Goal: Information Seeking & Learning: Learn about a topic

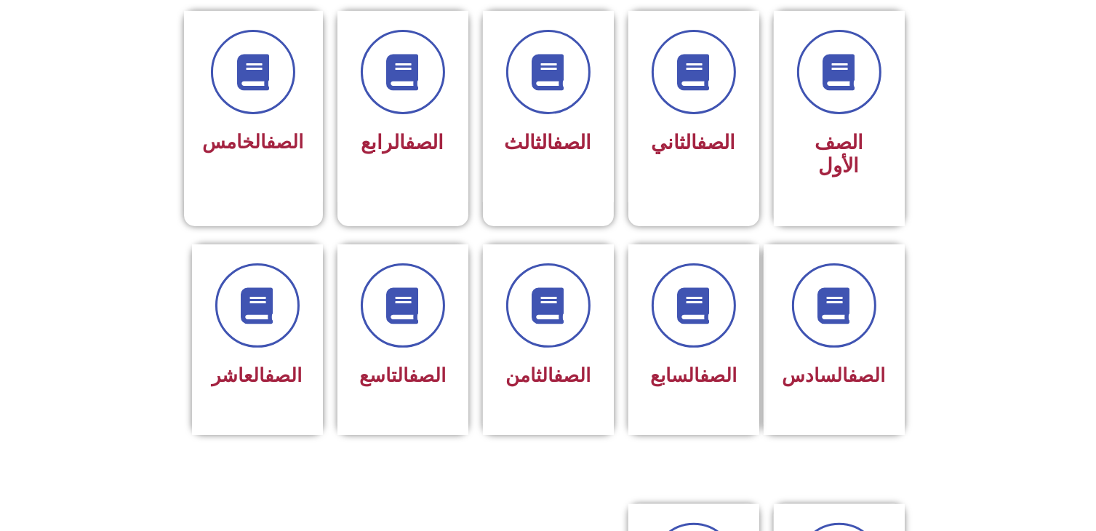
scroll to position [364, 0]
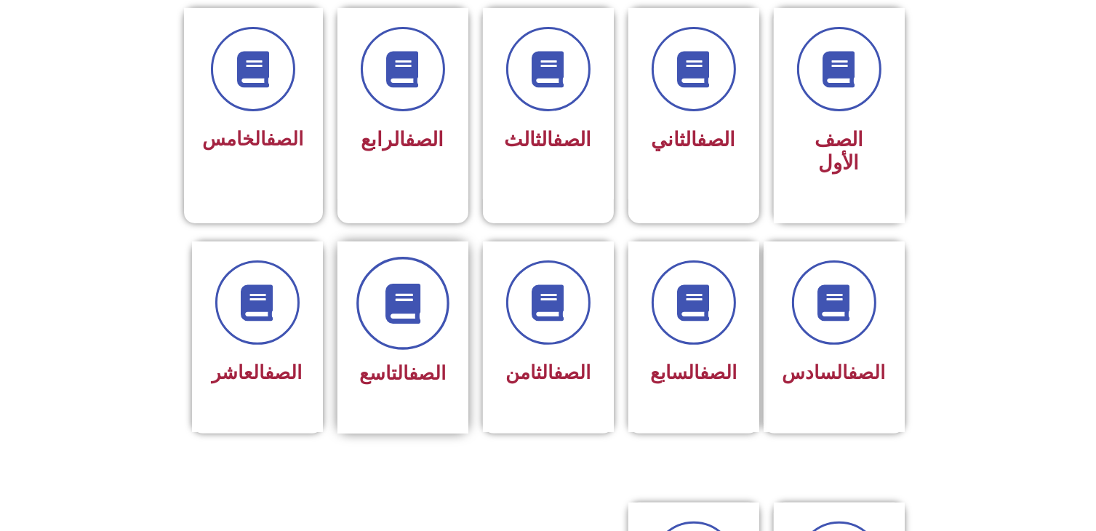
click at [407, 315] on span at bounding box center [402, 303] width 93 height 93
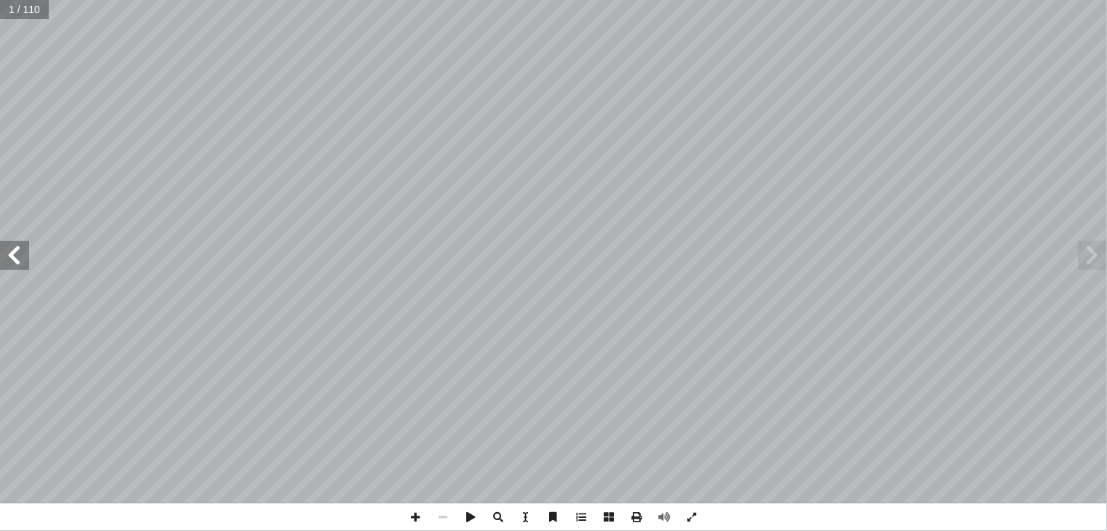
click at [19, 253] on span at bounding box center [14, 255] width 29 height 29
